Goal: Navigation & Orientation: Find specific page/section

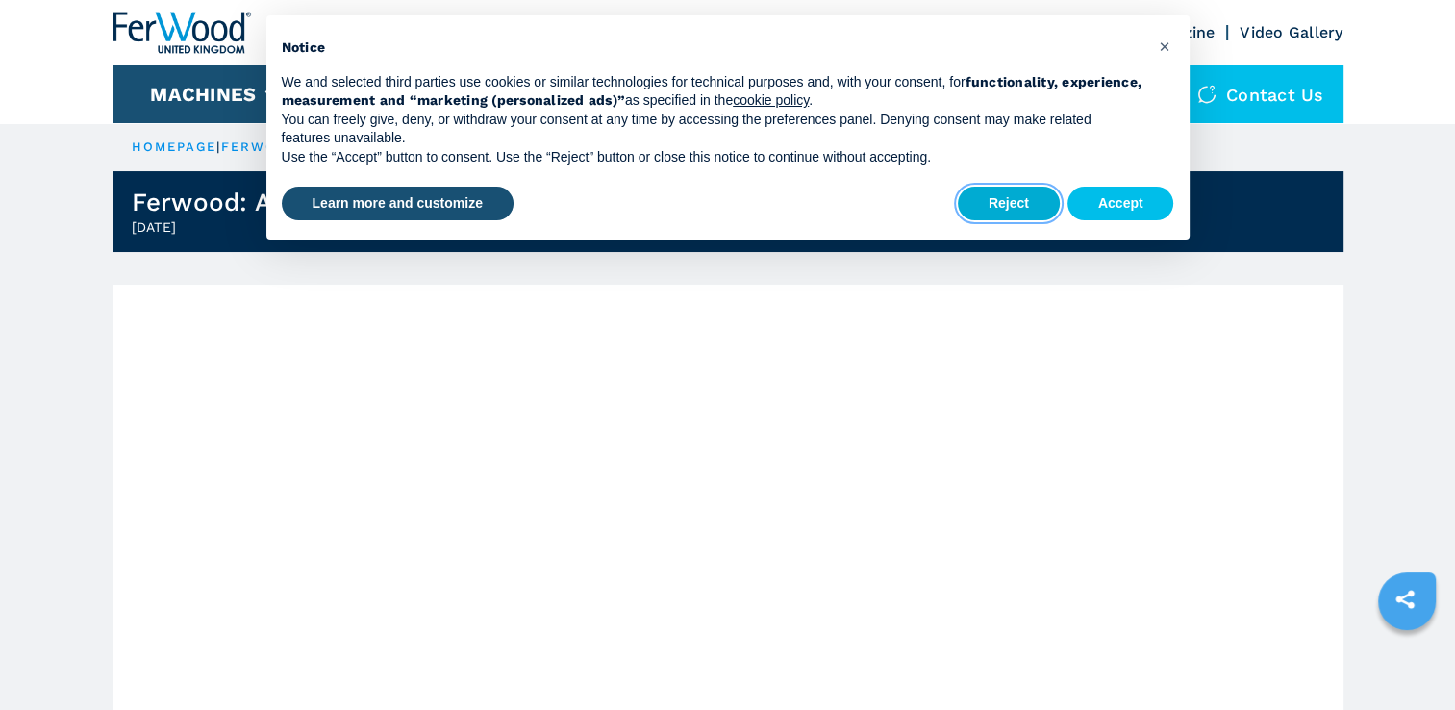
click at [1003, 201] on button "Reject" at bounding box center [1009, 204] width 102 height 35
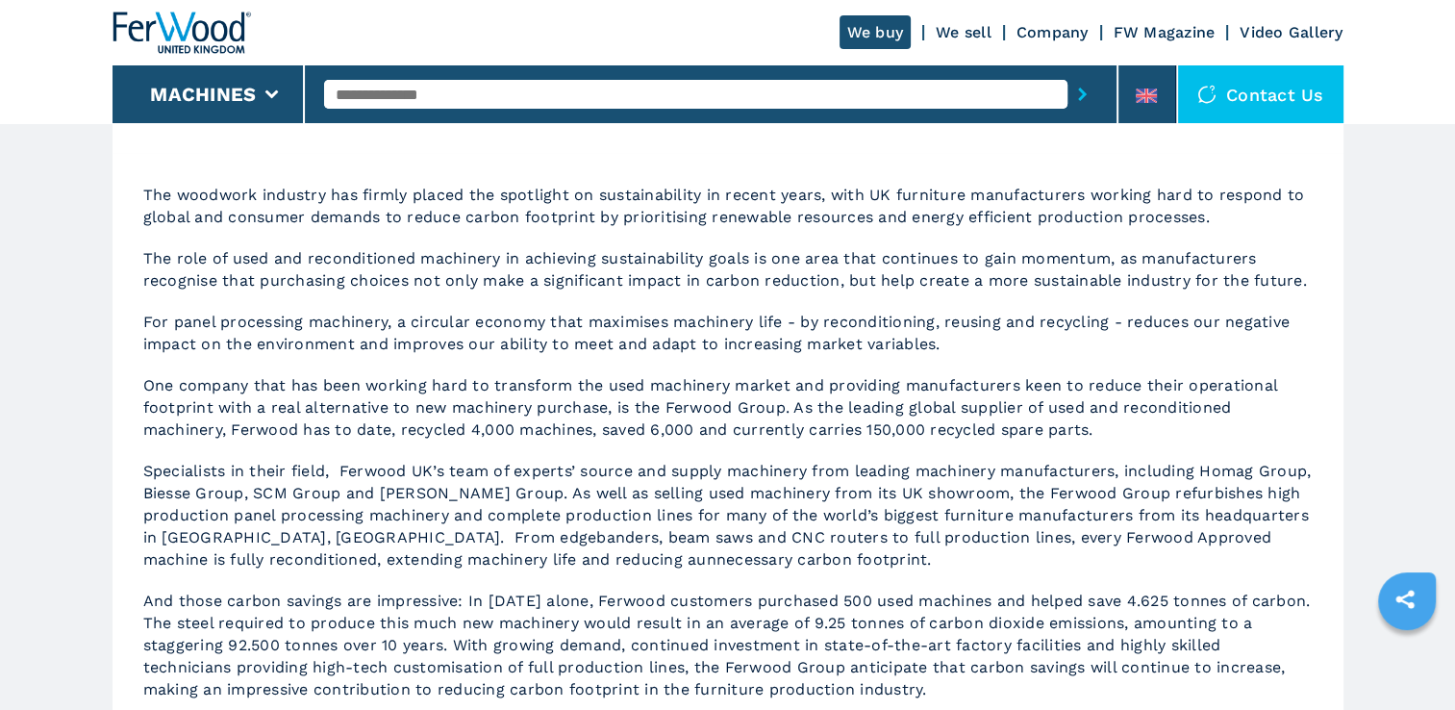
scroll to position [645, 0]
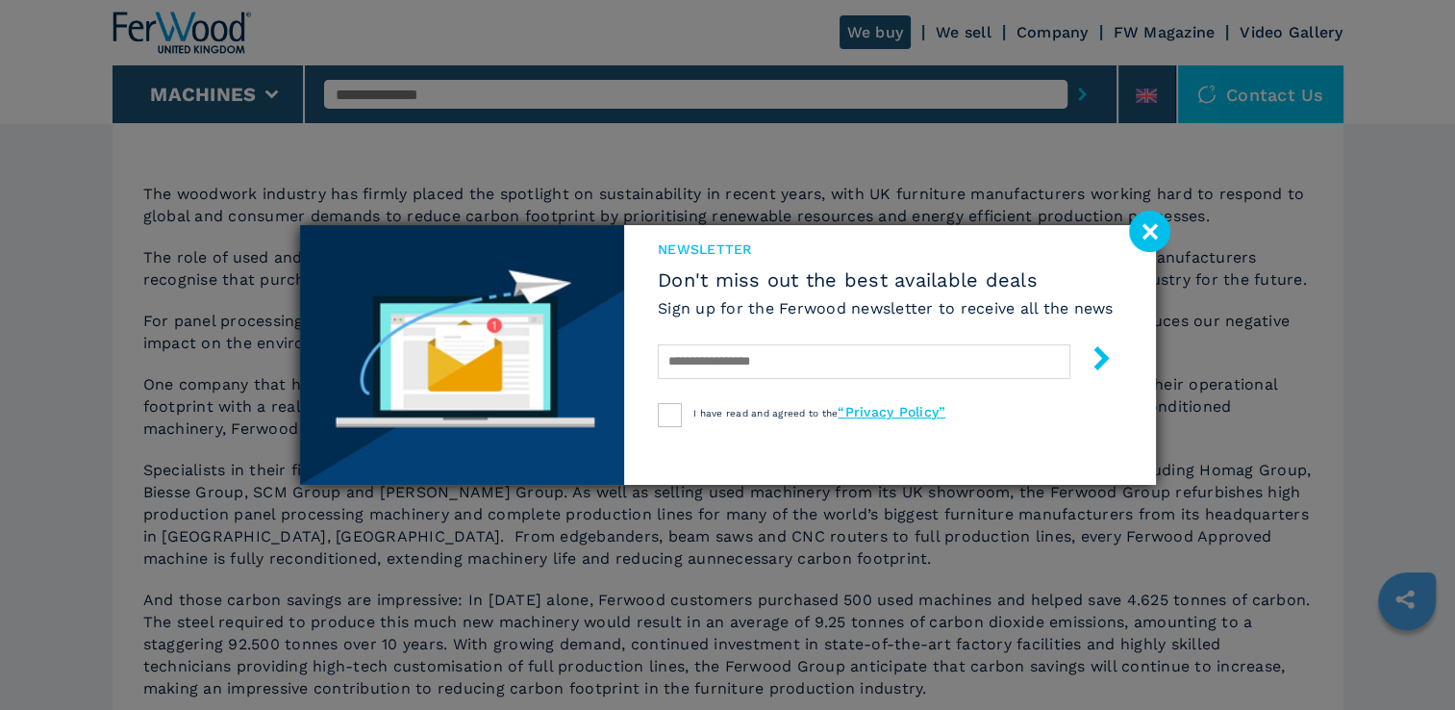
click at [1141, 233] on image at bounding box center [1149, 231] width 41 height 41
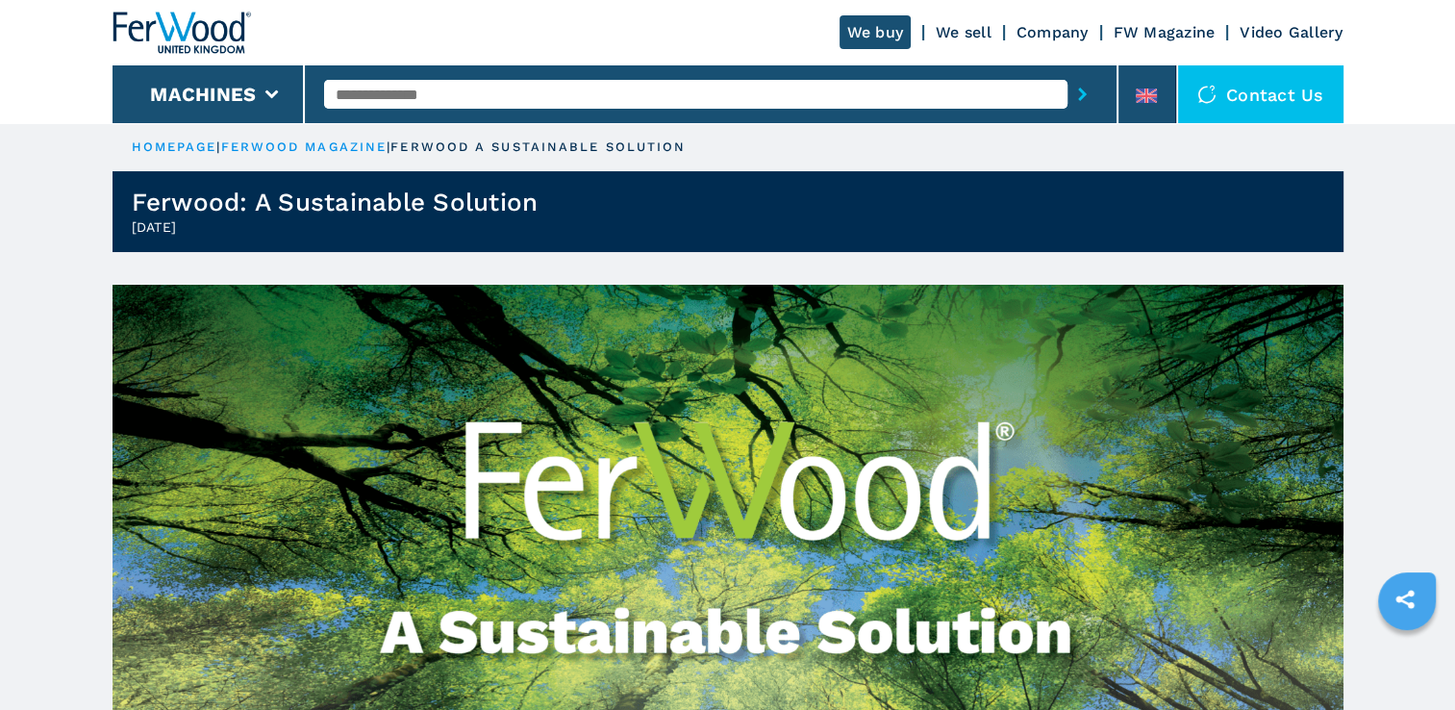
click at [949, 34] on link "We sell" at bounding box center [964, 32] width 56 height 18
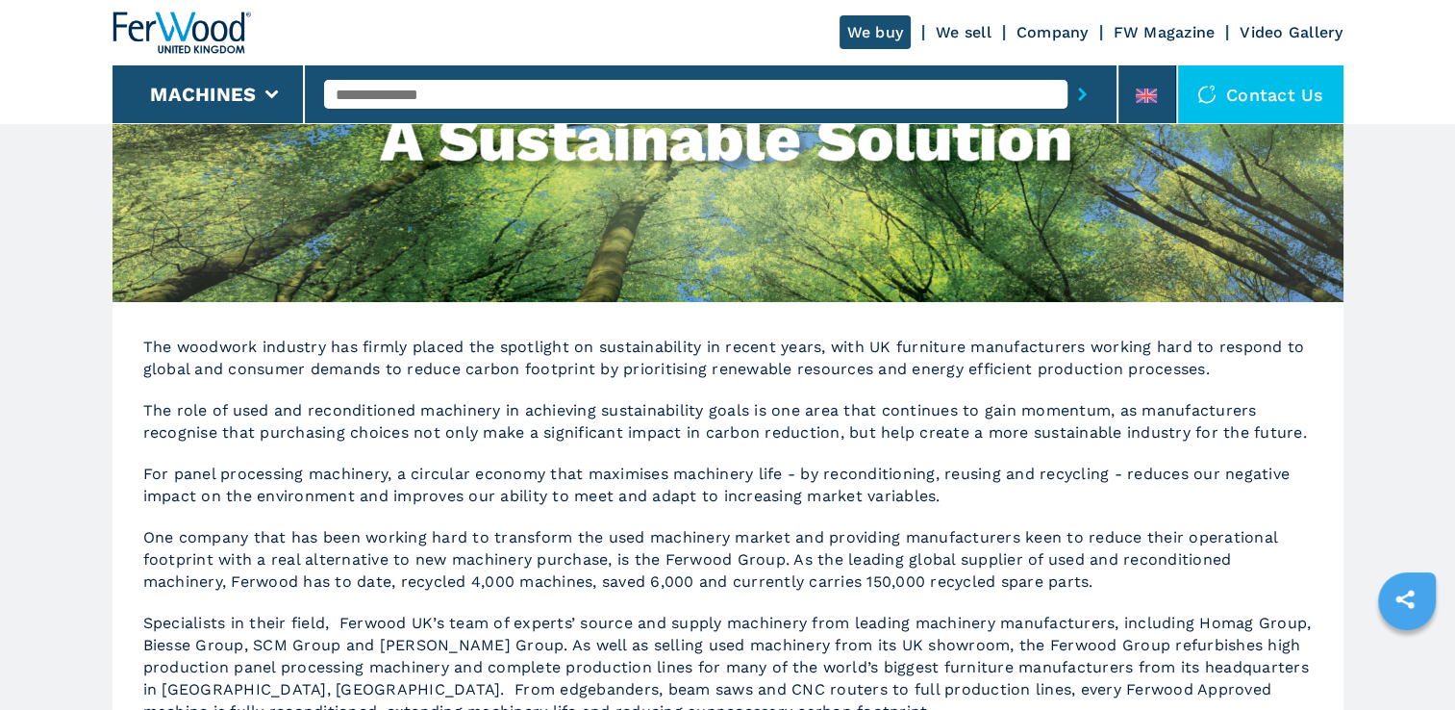
scroll to position [508, 0]
